Goal: Information Seeking & Learning: Check status

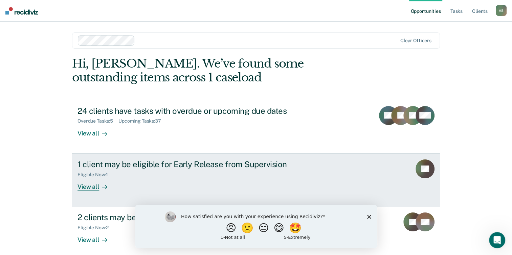
click at [91, 189] on div "View all" at bounding box center [96, 184] width 38 height 13
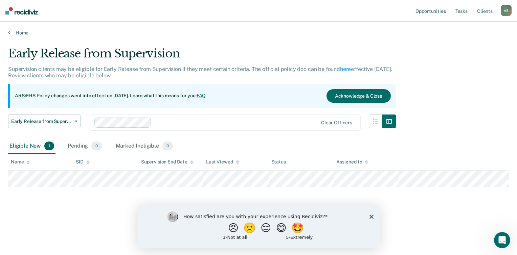
click at [371, 216] on polygon "Close survey" at bounding box center [371, 217] width 4 height 4
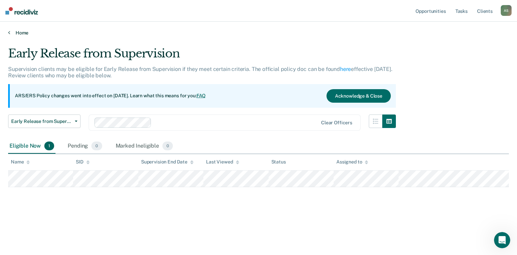
click at [16, 34] on link "Home" at bounding box center [258, 33] width 501 height 6
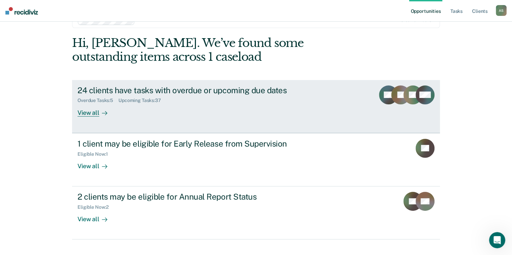
scroll to position [32, 0]
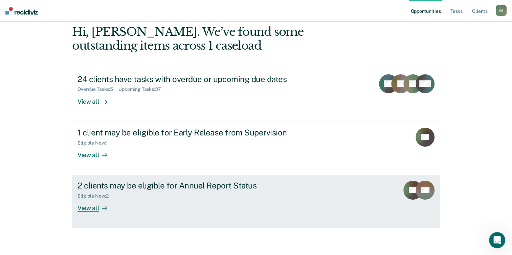
click at [102, 199] on div "Eligible Now : 2" at bounding box center [95, 196] width 37 height 6
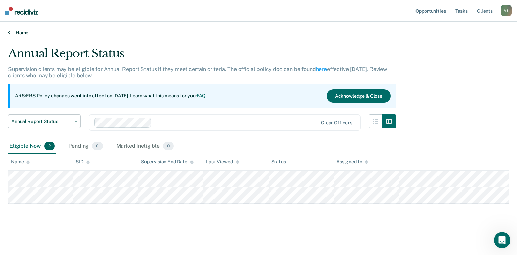
click at [22, 30] on link "Home" at bounding box center [258, 33] width 501 height 6
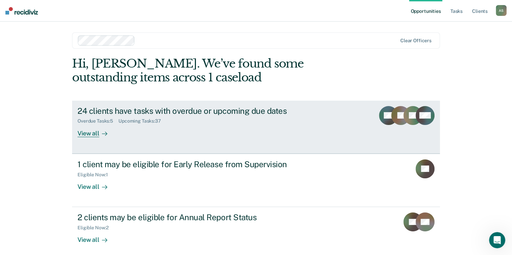
click at [345, 124] on link "24 clients have tasks with overdue or upcoming due dates Overdue Tasks : 5 Upco…" at bounding box center [256, 127] width 368 height 53
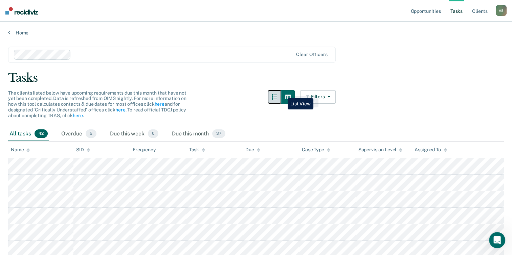
click at [281, 93] on button "button" at bounding box center [275, 97] width 14 height 14
